Goal: Task Accomplishment & Management: Manage account settings

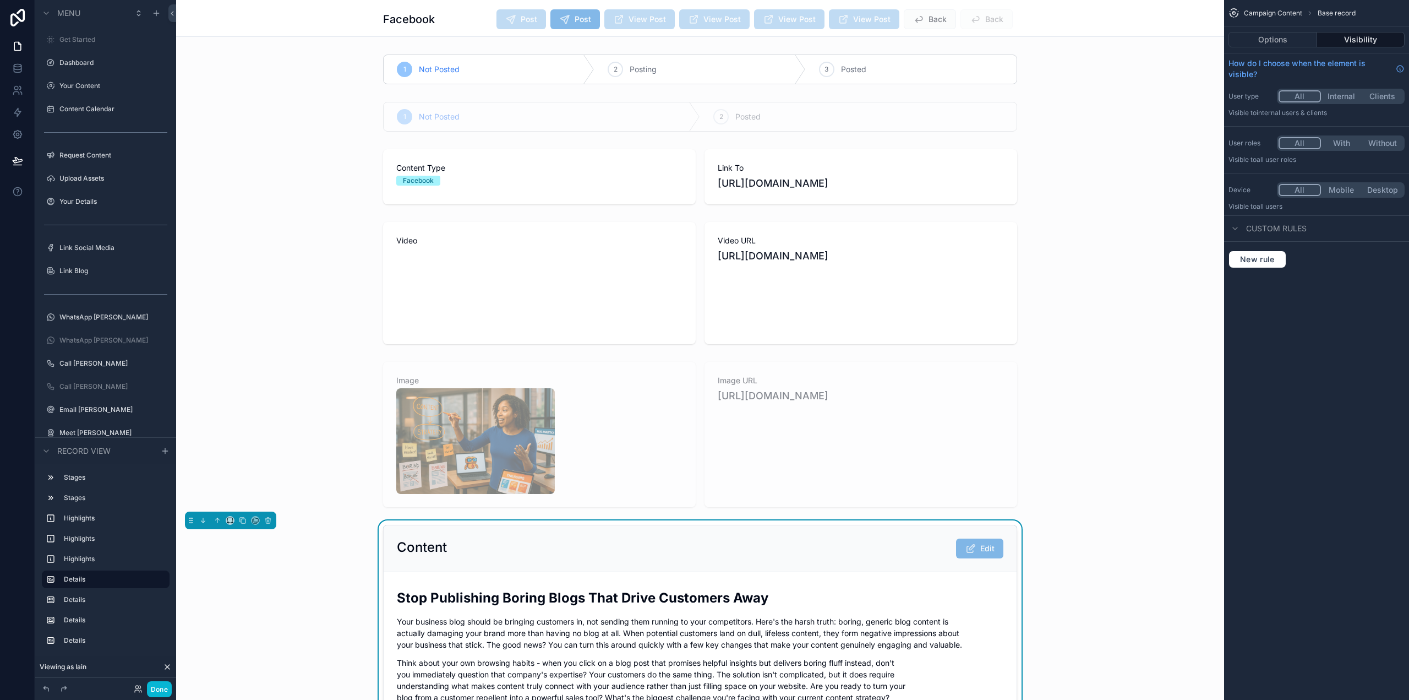
scroll to position [330, 0]
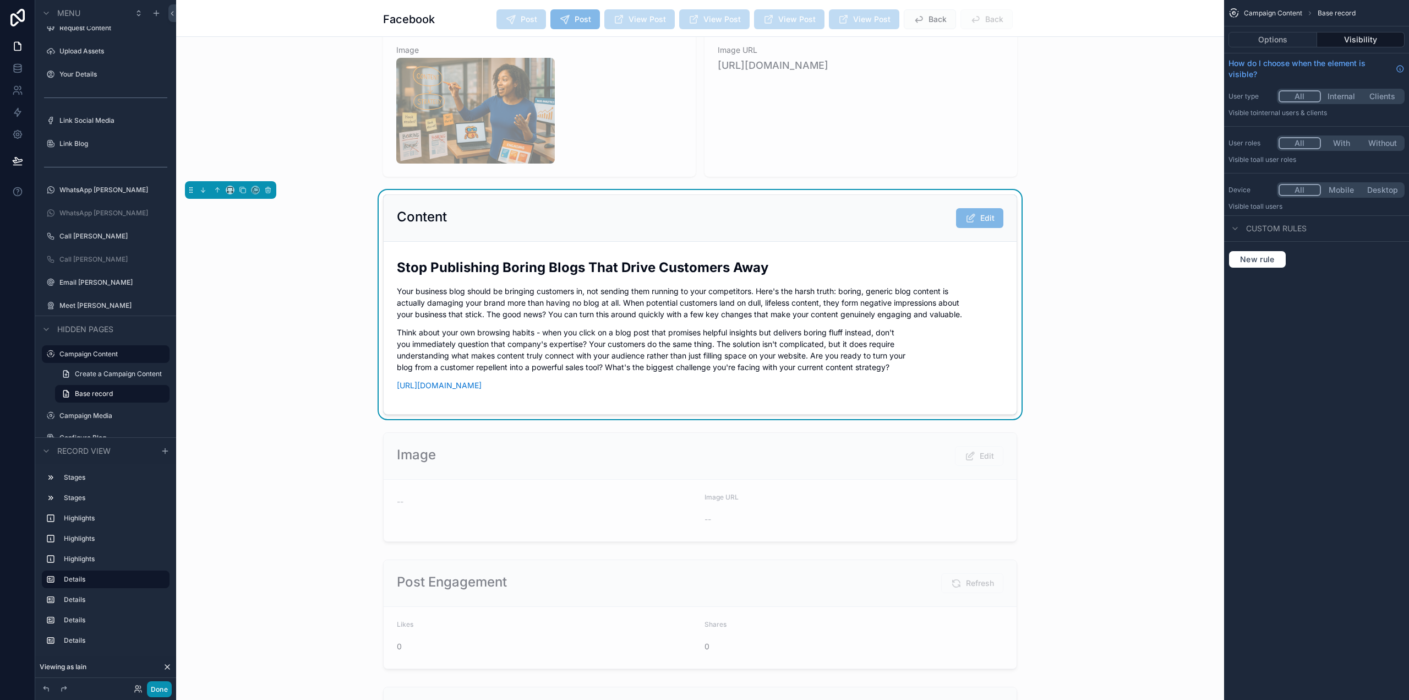
click at [154, 690] on button "Done" at bounding box center [159, 689] width 25 height 16
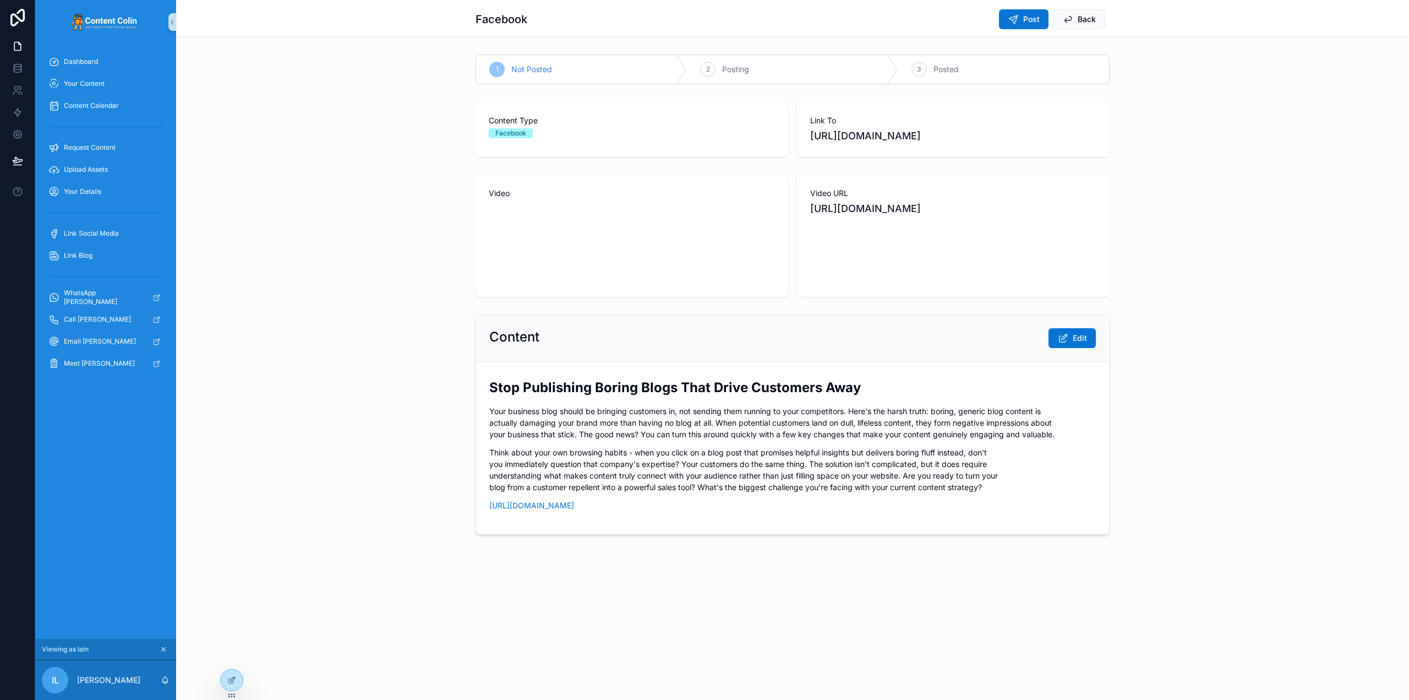
scroll to position [0, 0]
click at [103, 232] on span "Link Social Media" at bounding box center [91, 233] width 55 height 9
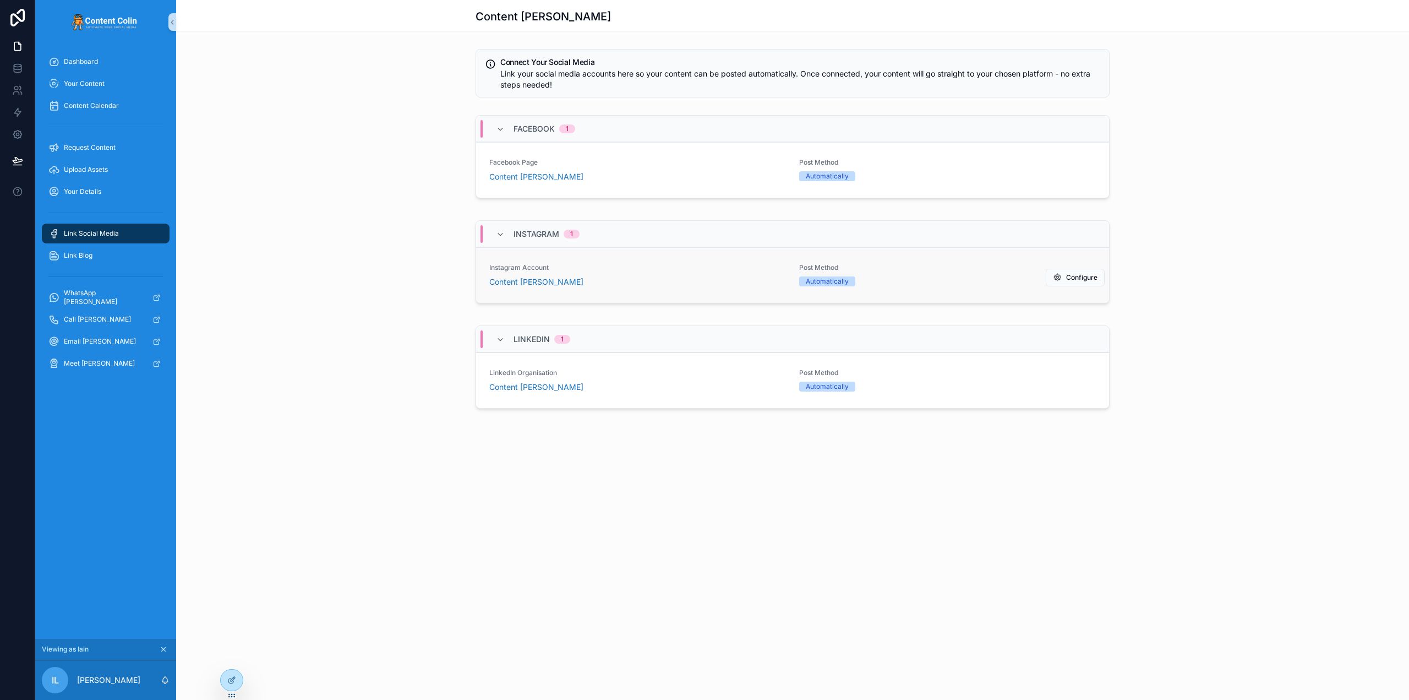
click at [615, 269] on span "Instagram Account" at bounding box center [637, 267] width 297 height 9
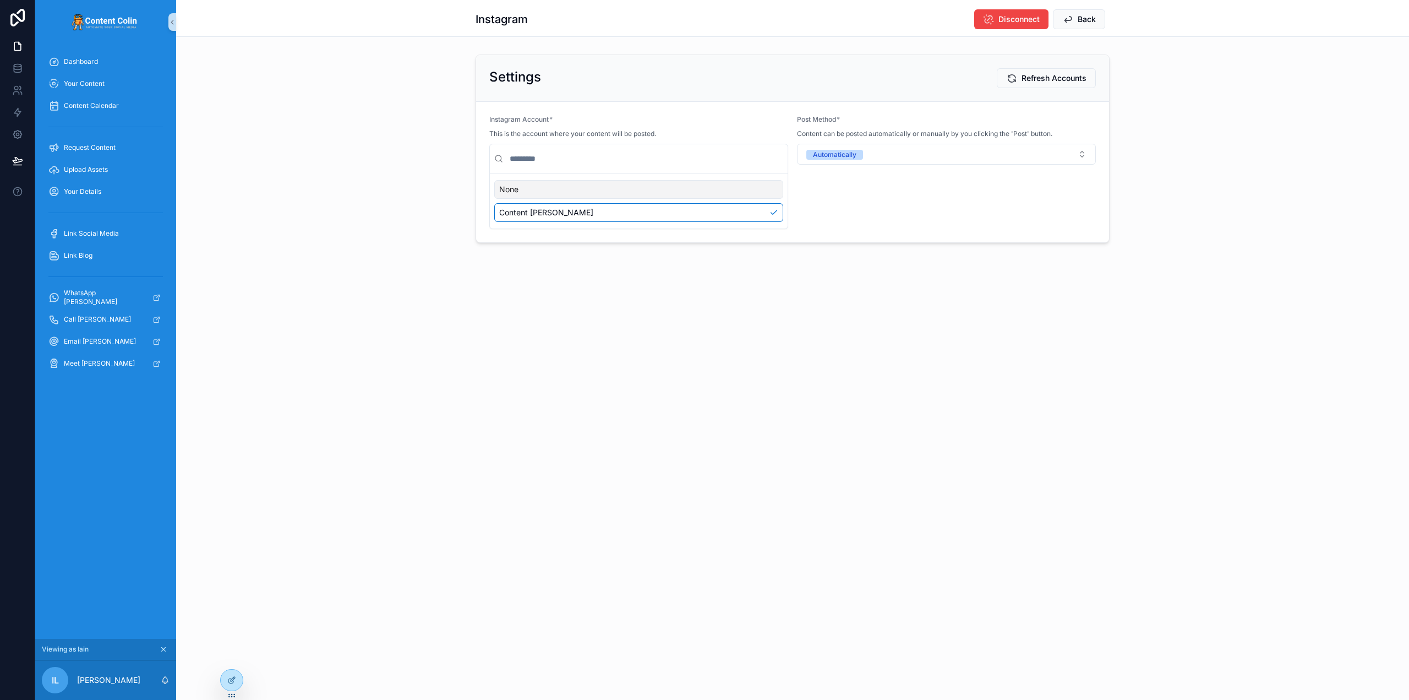
drag, startPoint x: 606, startPoint y: 364, endPoint x: 597, endPoint y: 368, distance: 9.6
drag, startPoint x: 604, startPoint y: 342, endPoint x: 610, endPoint y: 344, distance: 5.7
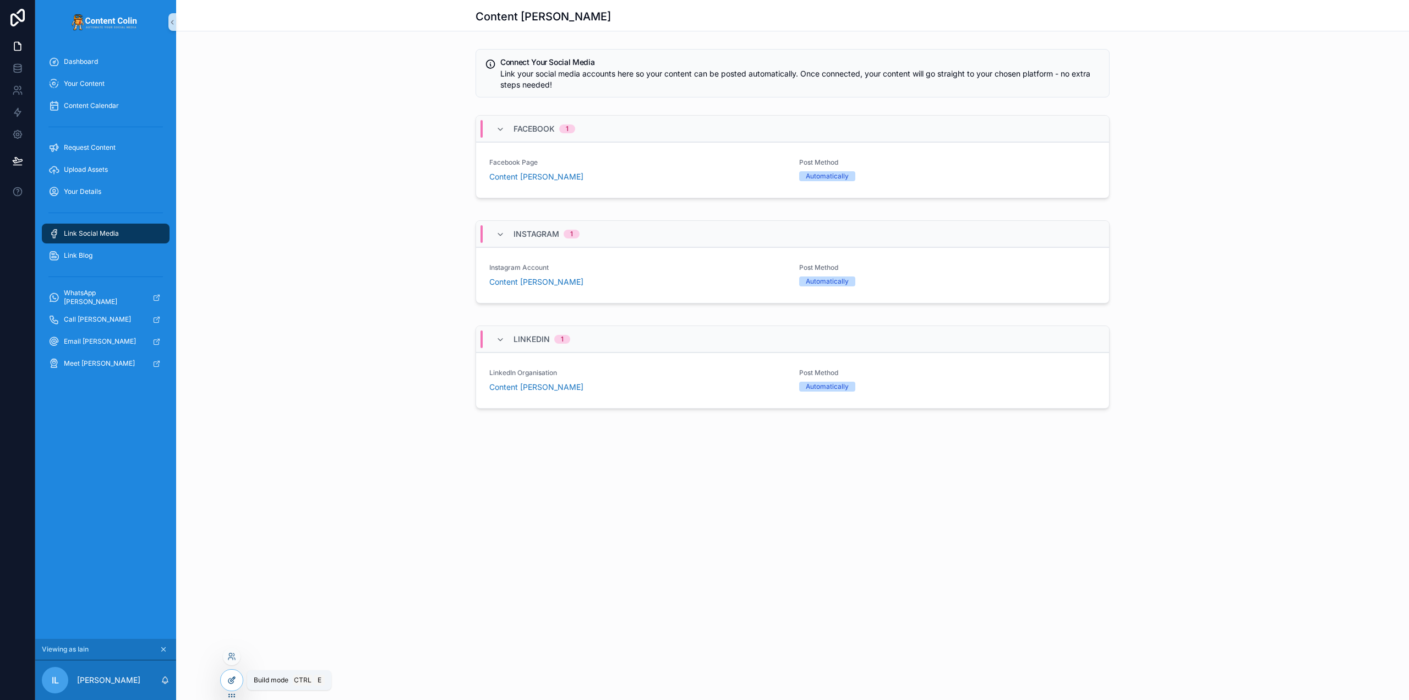
click at [231, 680] on icon at bounding box center [233, 679] width 4 height 4
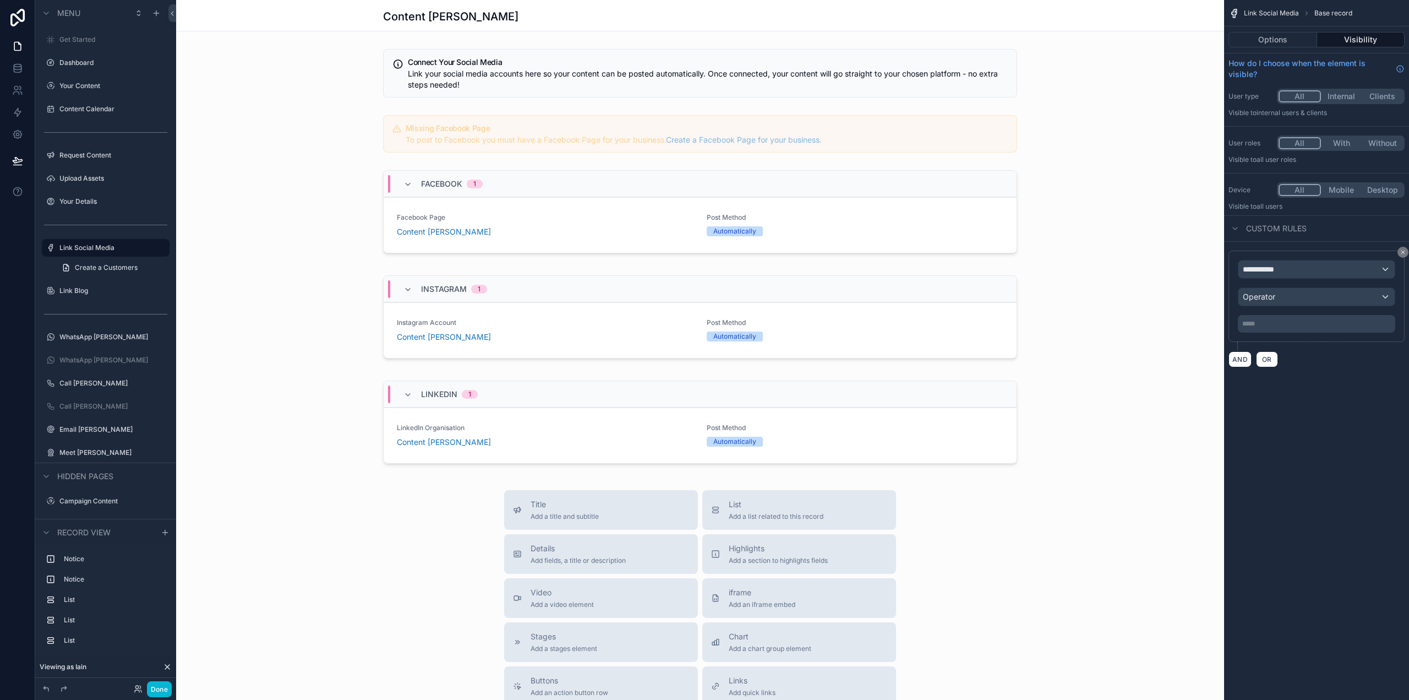
click at [549, 298] on div "scrollable content" at bounding box center [700, 485] width 1048 height 970
click at [553, 347] on div "scrollable content" at bounding box center [700, 319] width 1048 height 96
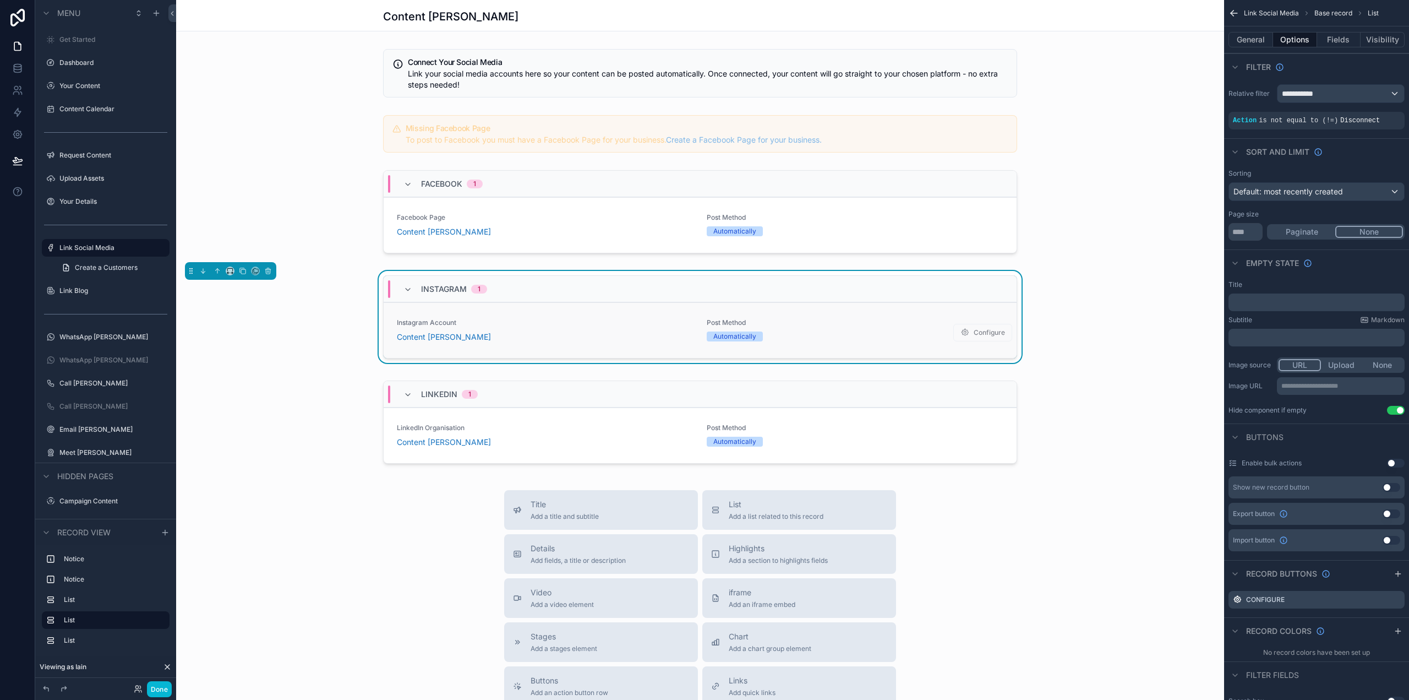
click at [552, 346] on link "Instagram Account Content Colin Post Method Automatically Configure" at bounding box center [700, 330] width 633 height 56
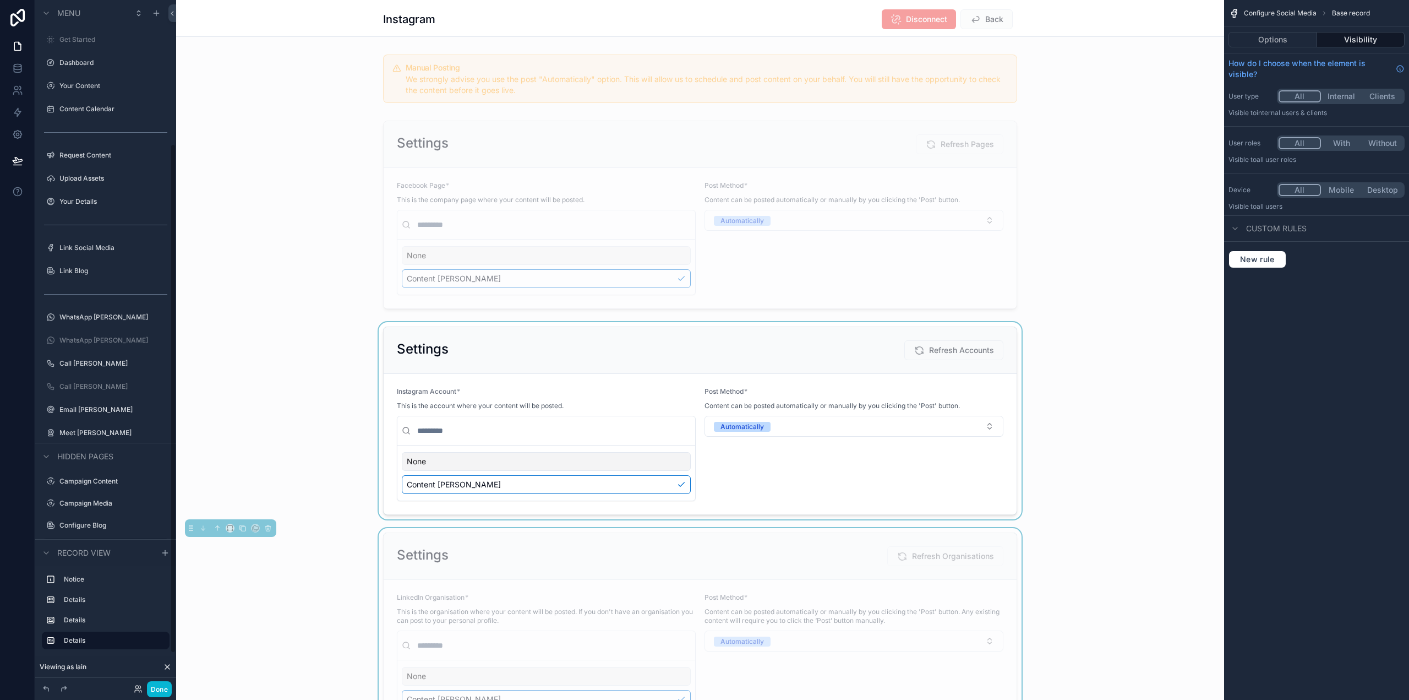
scroll to position [193, 0]
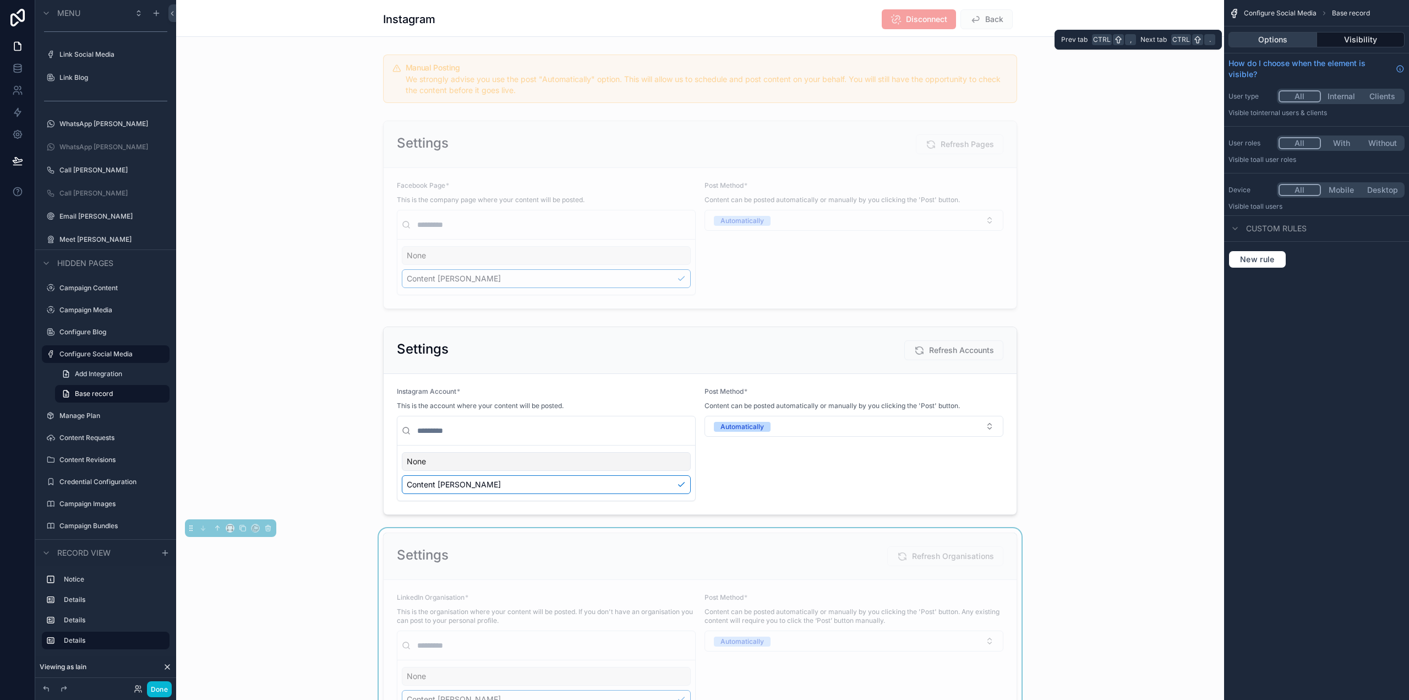
click at [1283, 39] on button "Options" at bounding box center [1273, 39] width 89 height 15
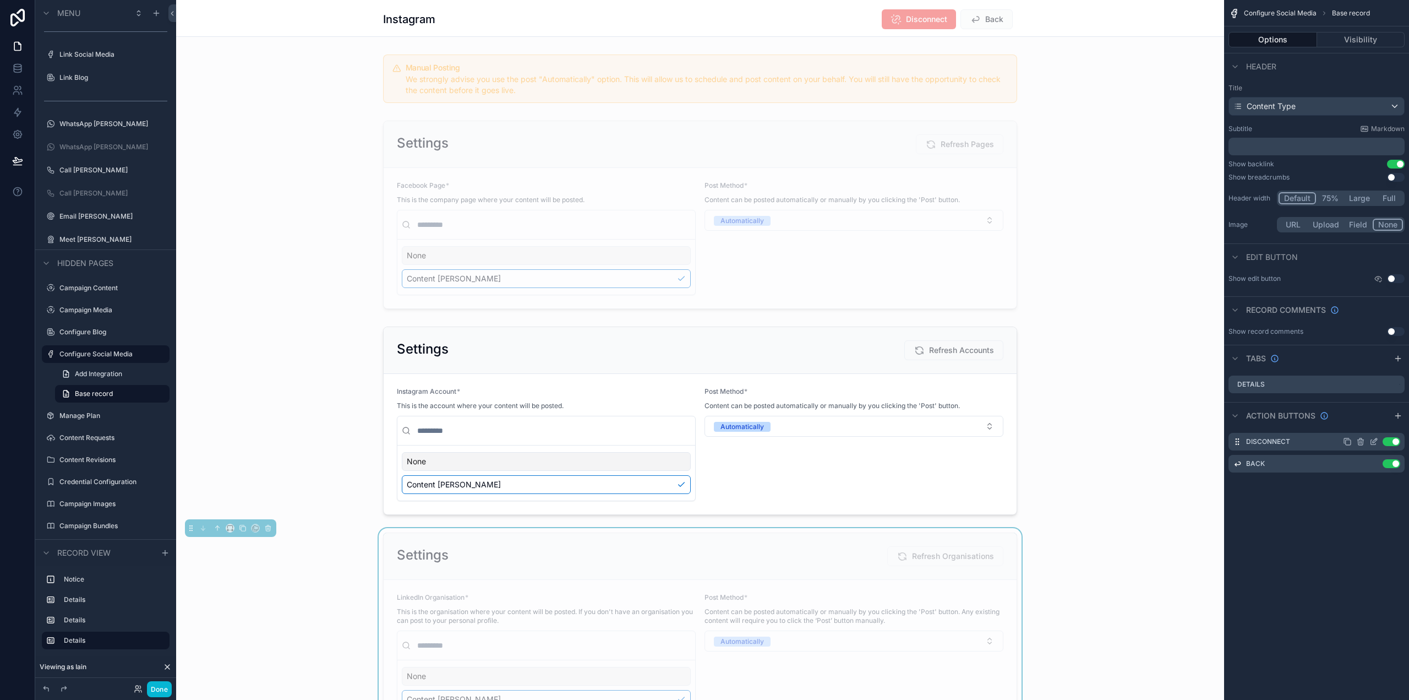
click at [1372, 440] on icon "scrollable content" at bounding box center [1373, 442] width 5 height 5
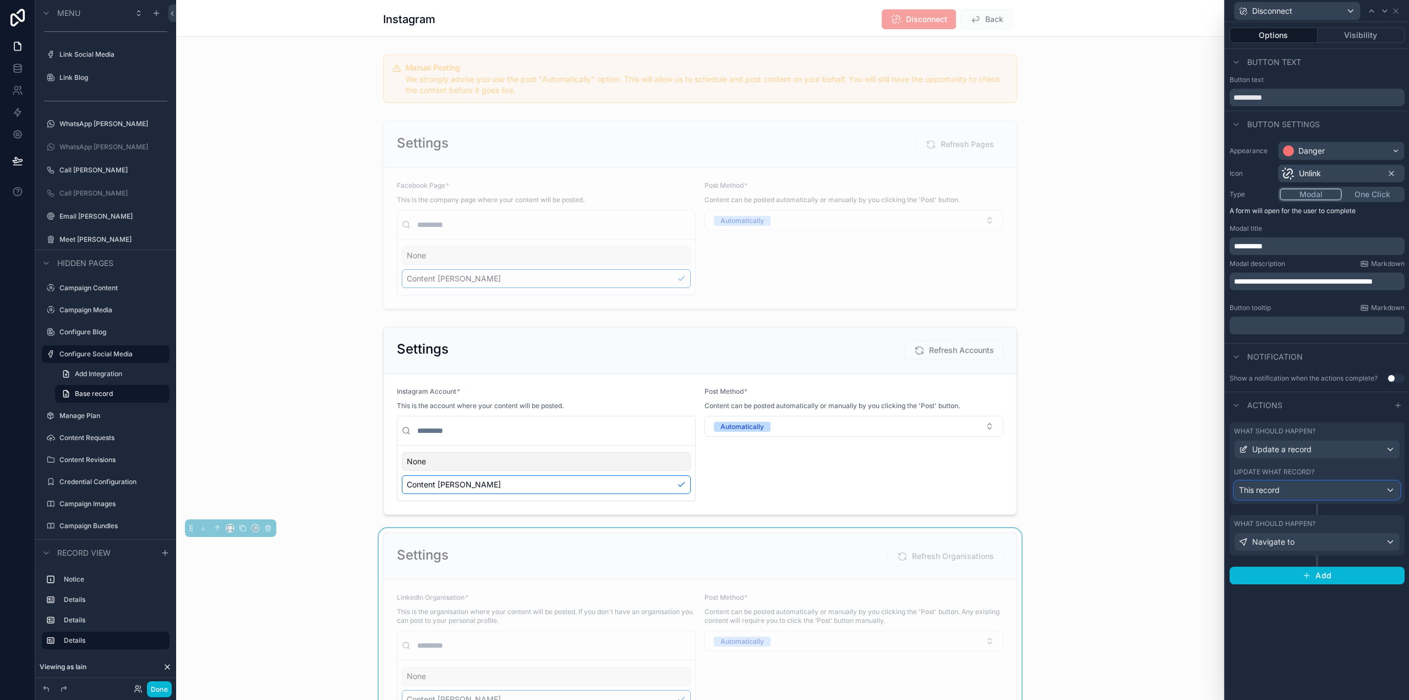
click at [1297, 488] on div "This record" at bounding box center [1317, 490] width 165 height 18
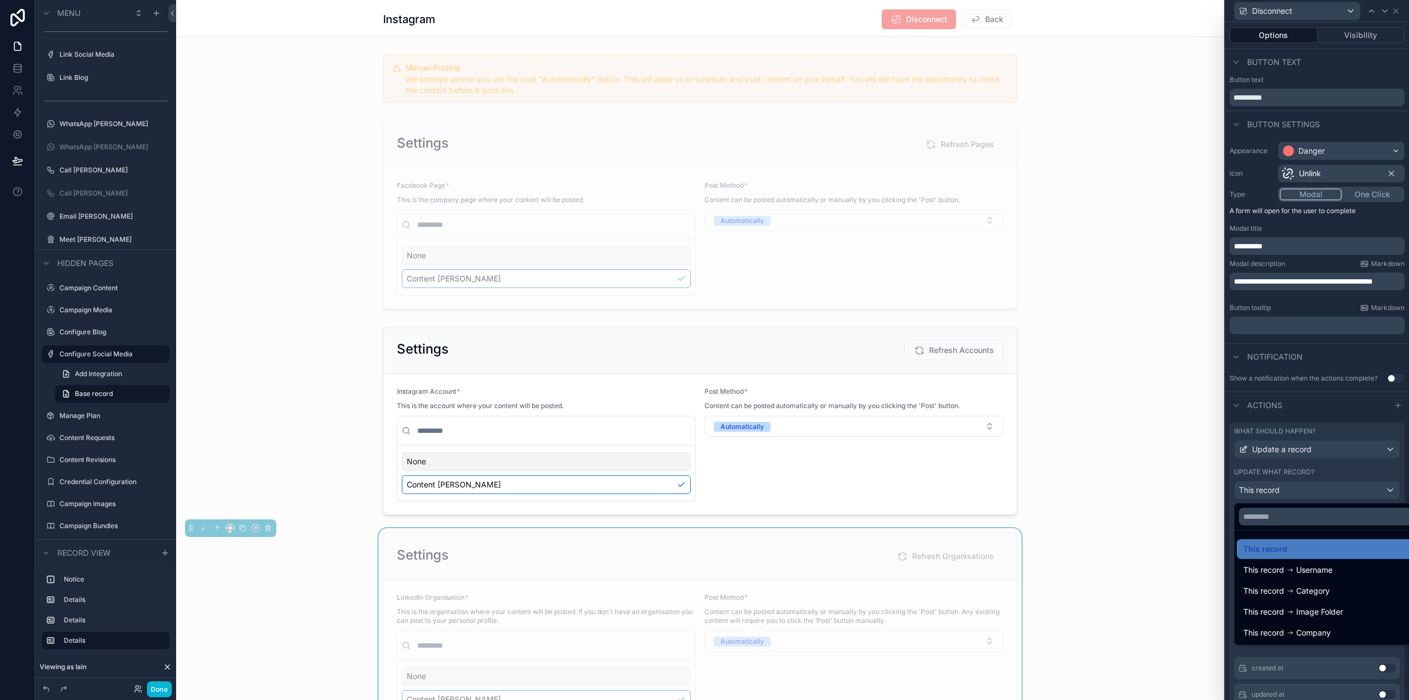
click at [1296, 488] on div at bounding box center [1317, 350] width 184 height 700
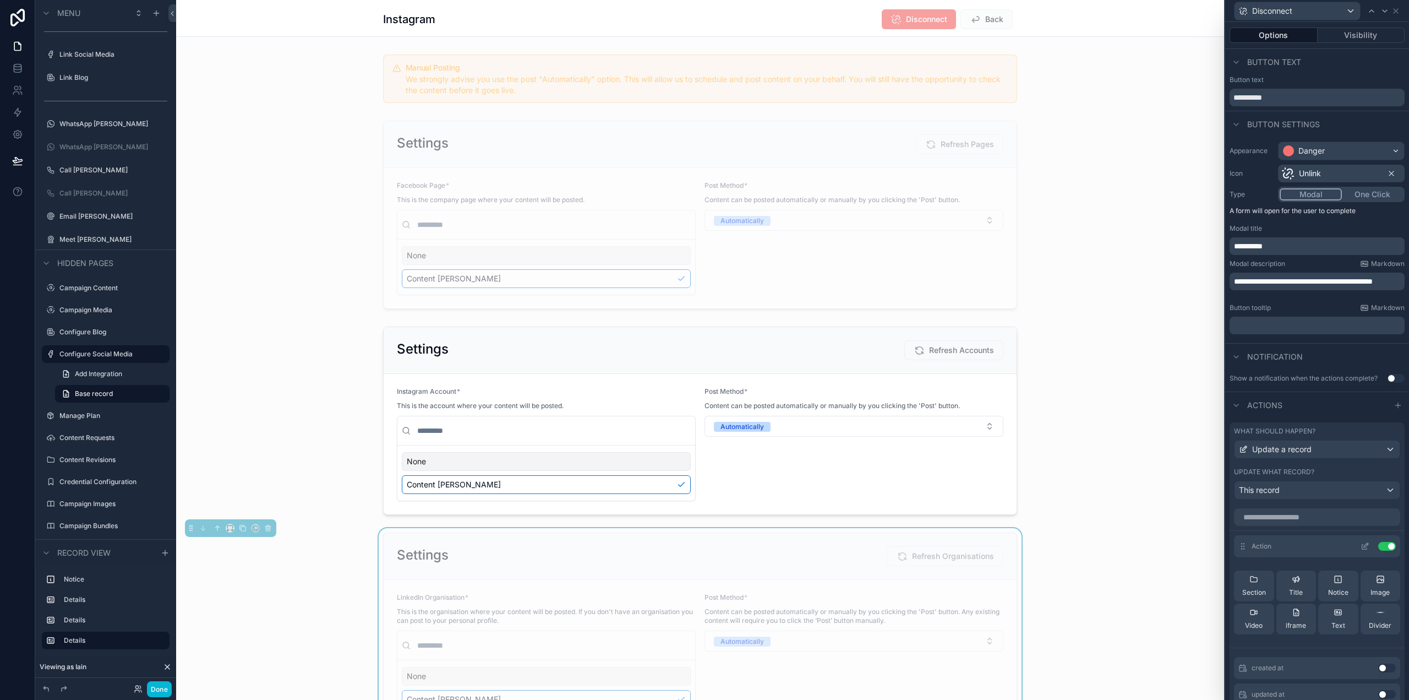
click at [1361, 548] on icon at bounding box center [1365, 546] width 9 height 9
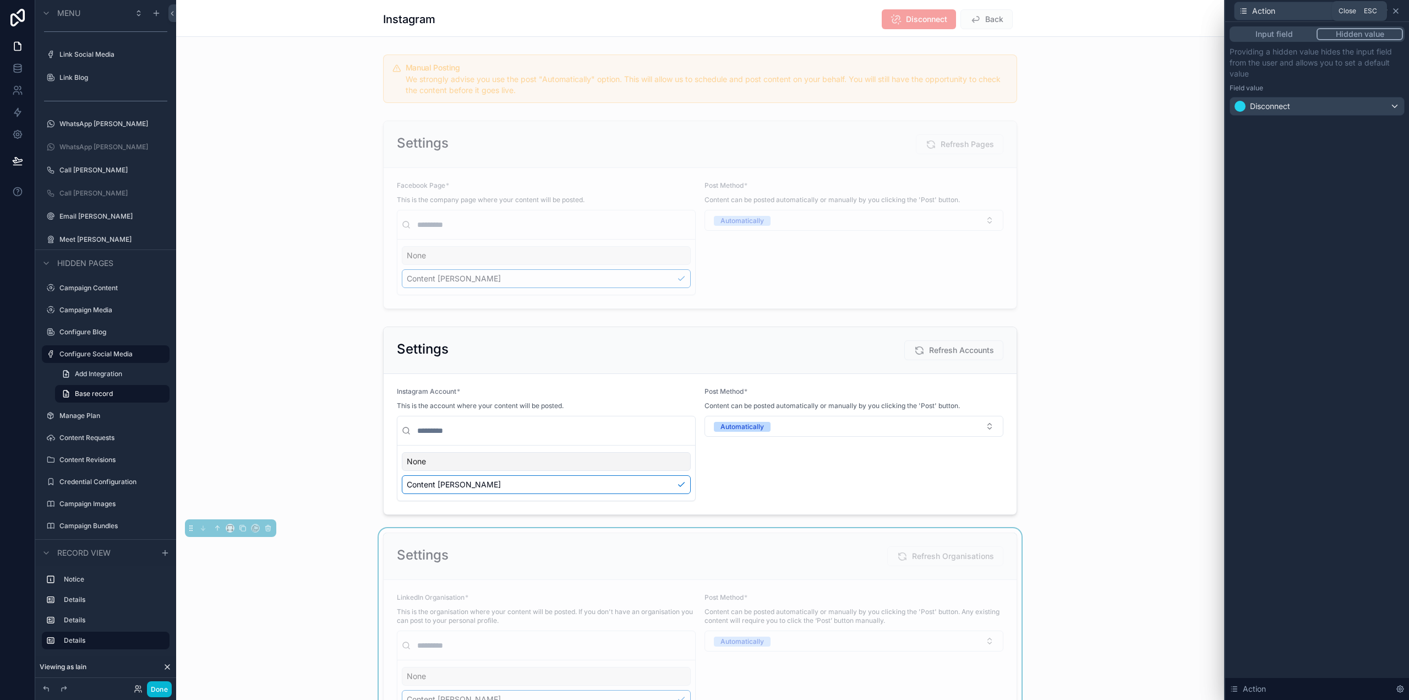
click at [1395, 8] on icon at bounding box center [1396, 11] width 9 height 9
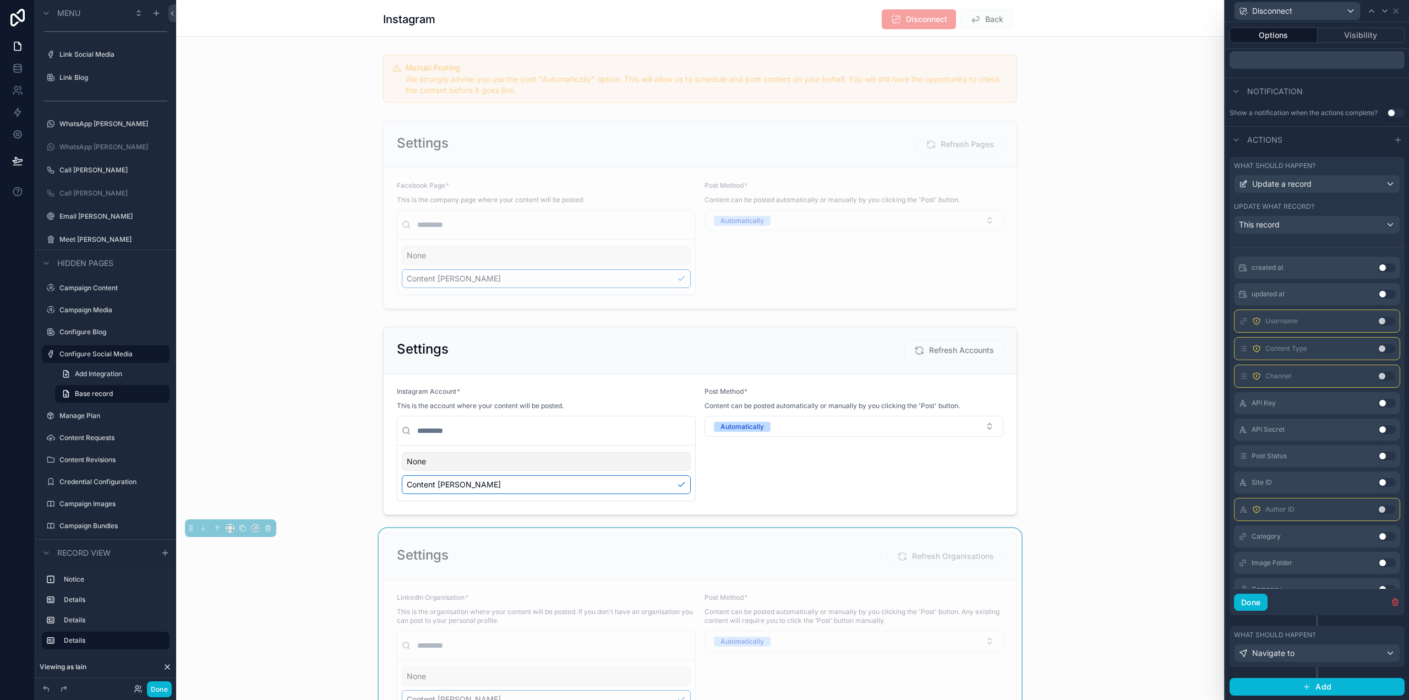
scroll to position [19, 0]
click at [1394, 9] on icon at bounding box center [1396, 11] width 4 height 4
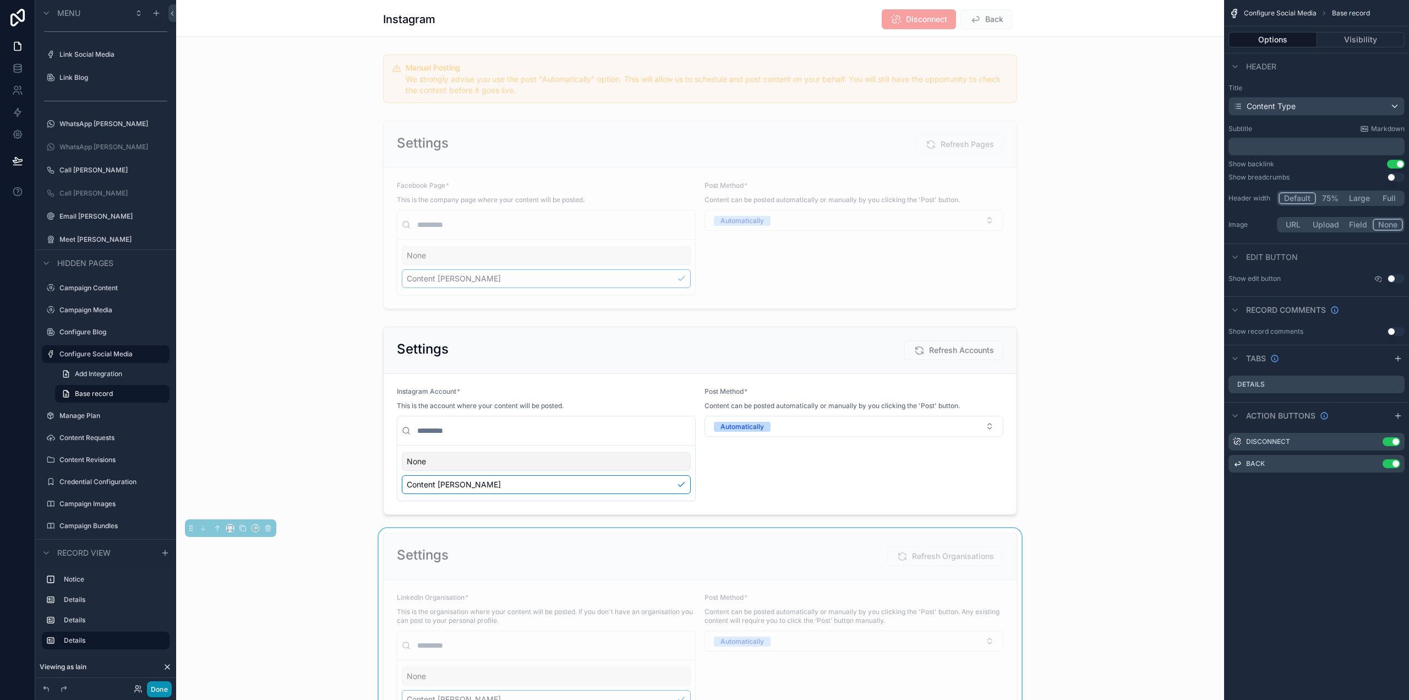
click at [159, 690] on button "Done" at bounding box center [159, 689] width 25 height 16
